Goal: Information Seeking & Learning: Learn about a topic

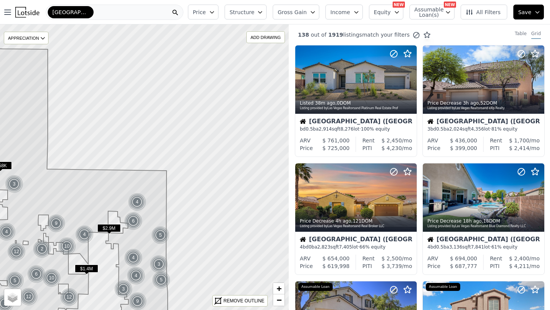
click at [401, 11] on button "Equity" at bounding box center [386, 12] width 34 height 15
click at [461, 26] on div "138 out of 1919 listings match your filters Table Grid" at bounding box center [418, 34] width 261 height 21
click at [485, 10] on span "All Filters" at bounding box center [482, 12] width 35 height 8
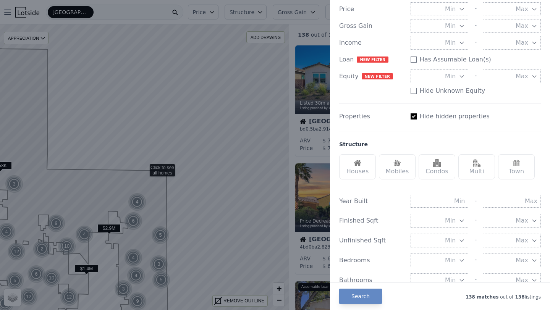
scroll to position [106, 0]
click at [357, 164] on img at bounding box center [357, 162] width 8 height 8
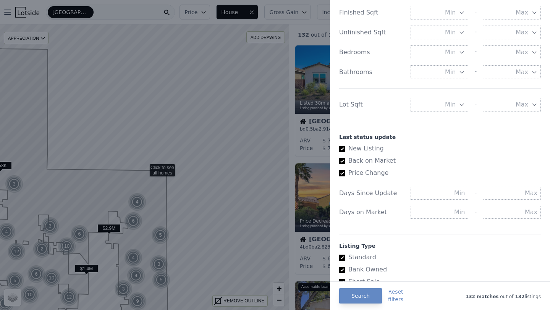
scroll to position [316, 0]
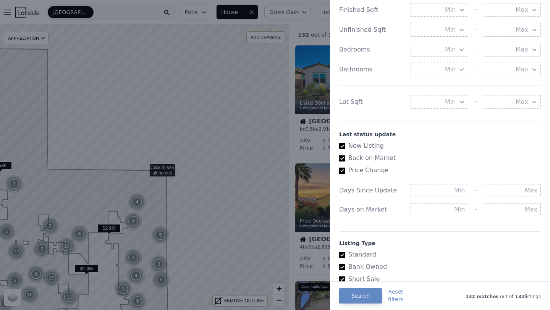
click at [342, 147] on input "New Listing" at bounding box center [342, 146] width 6 height 6
checkbox input "false"
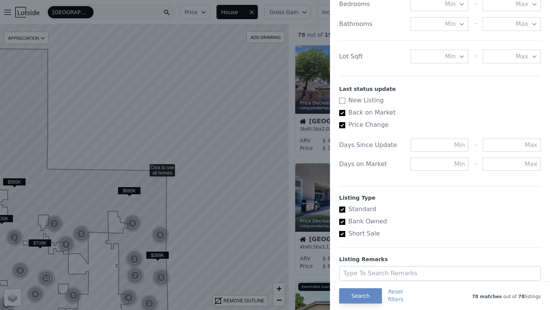
scroll to position [363, 0]
click at [458, 162] on input "text" at bounding box center [439, 162] width 58 height 13
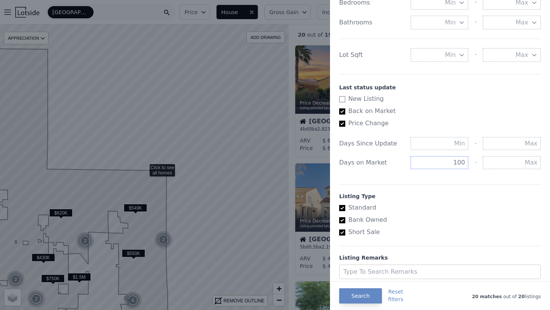
type input "100"
click at [342, 231] on input "Short Sale" at bounding box center [342, 232] width 6 height 6
checkbox input "false"
click at [342, 219] on input "Bank Owned" at bounding box center [342, 220] width 6 height 6
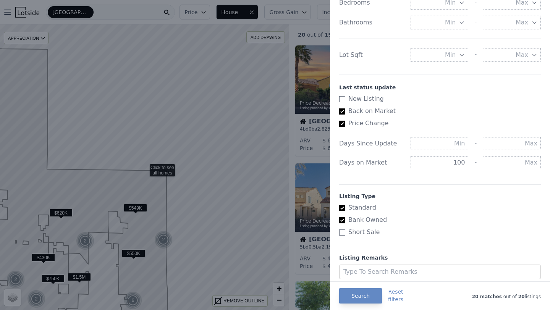
checkbox input "false"
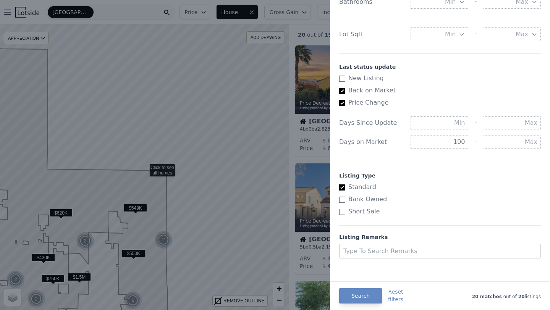
scroll to position [387, 0]
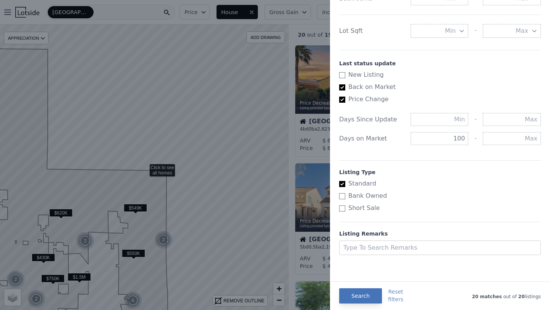
click at [362, 301] on button "Search" at bounding box center [360, 295] width 43 height 15
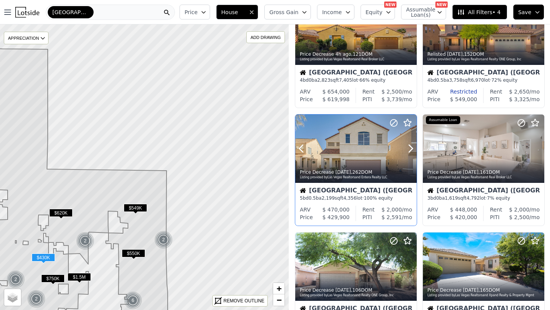
scroll to position [55, 0]
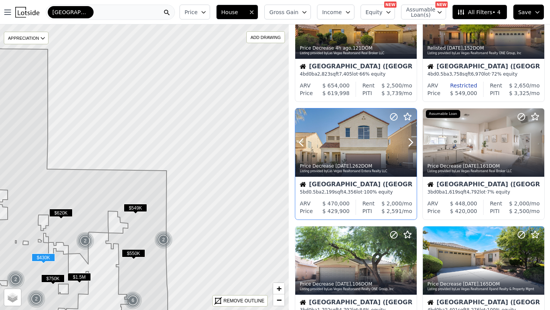
click at [360, 172] on div "Listing provided by Las Vegas Realtors and Entera Realty LLC" at bounding box center [356, 171] width 113 height 5
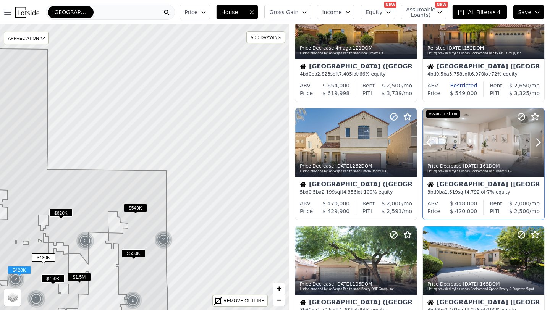
click at [474, 167] on time "[DATE]" at bounding box center [471, 165] width 16 height 5
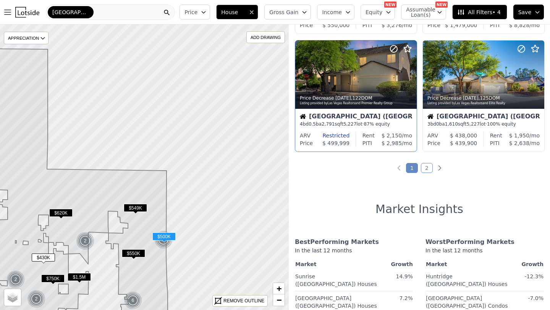
scroll to position [598, 0]
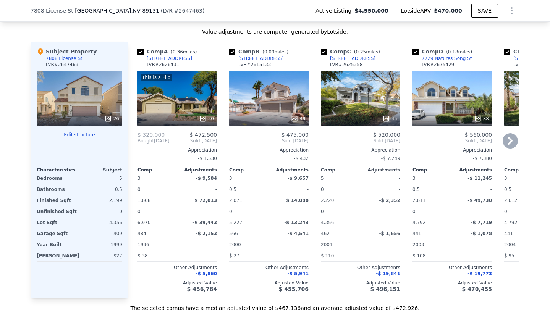
scroll to position [814, 0]
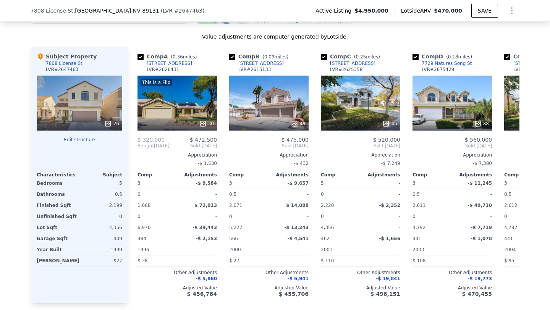
click at [83, 108] on div "26" at bounding box center [79, 103] width 85 height 55
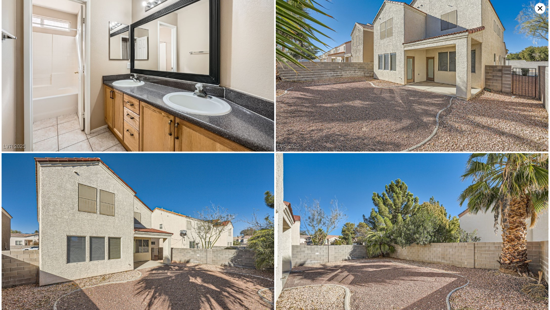
scroll to position [2070, 0]
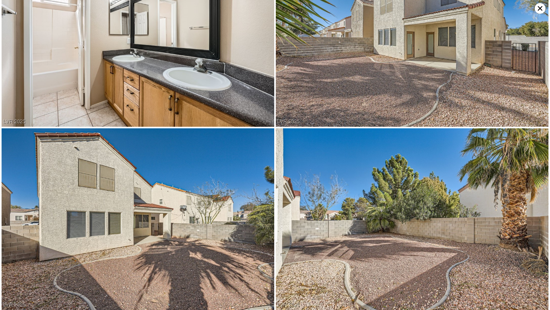
click at [540, 11] on icon at bounding box center [539, 8] width 11 height 11
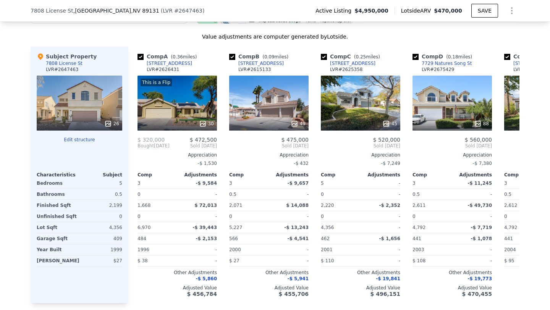
click at [93, 102] on div "26" at bounding box center [79, 103] width 85 height 55
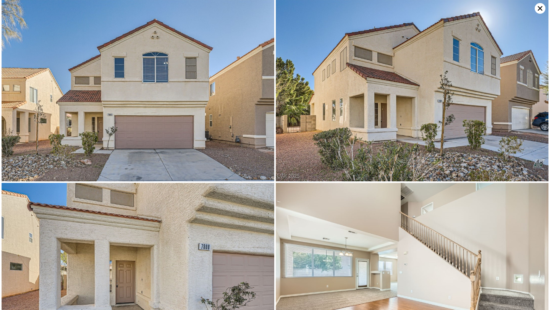
scroll to position [0, 0]
